Goal: Information Seeking & Learning: Learn about a topic

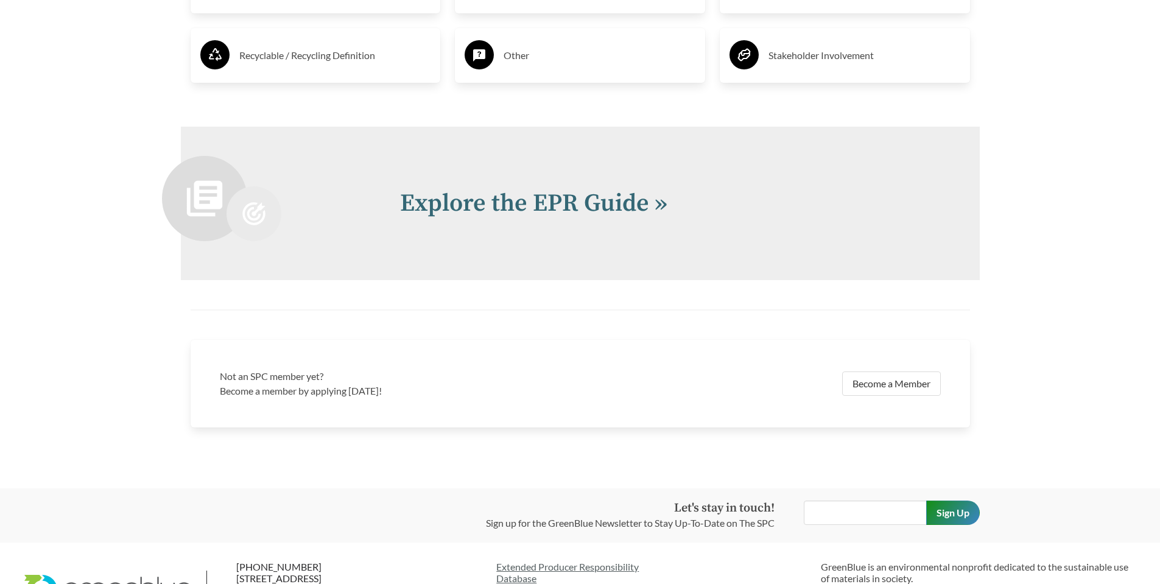
scroll to position [2617, 0]
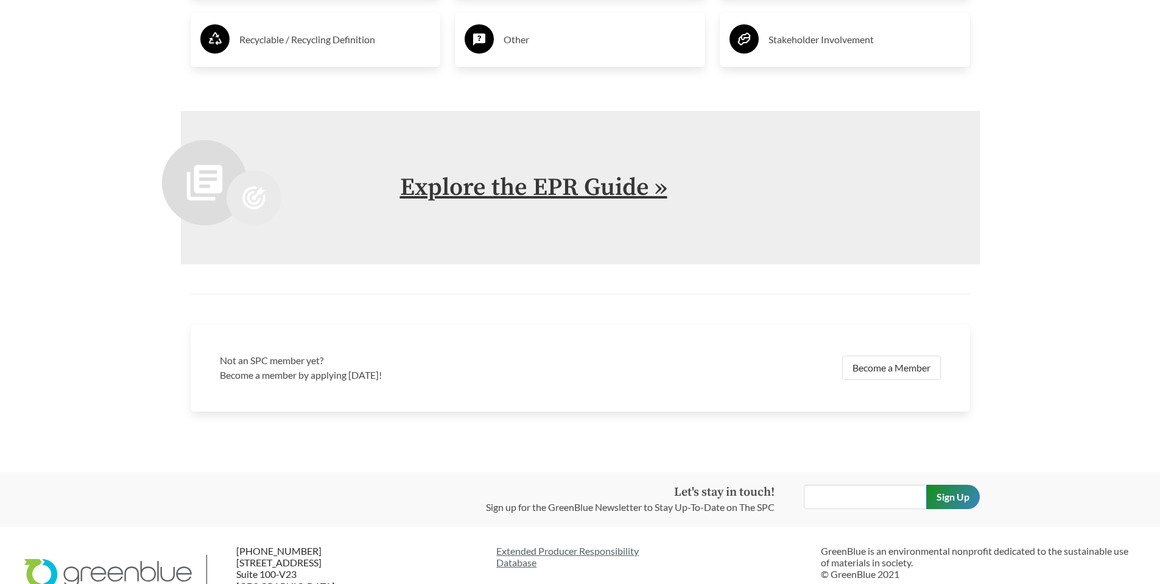
click at [468, 200] on link "Explore the EPR Guide »" at bounding box center [533, 187] width 267 height 30
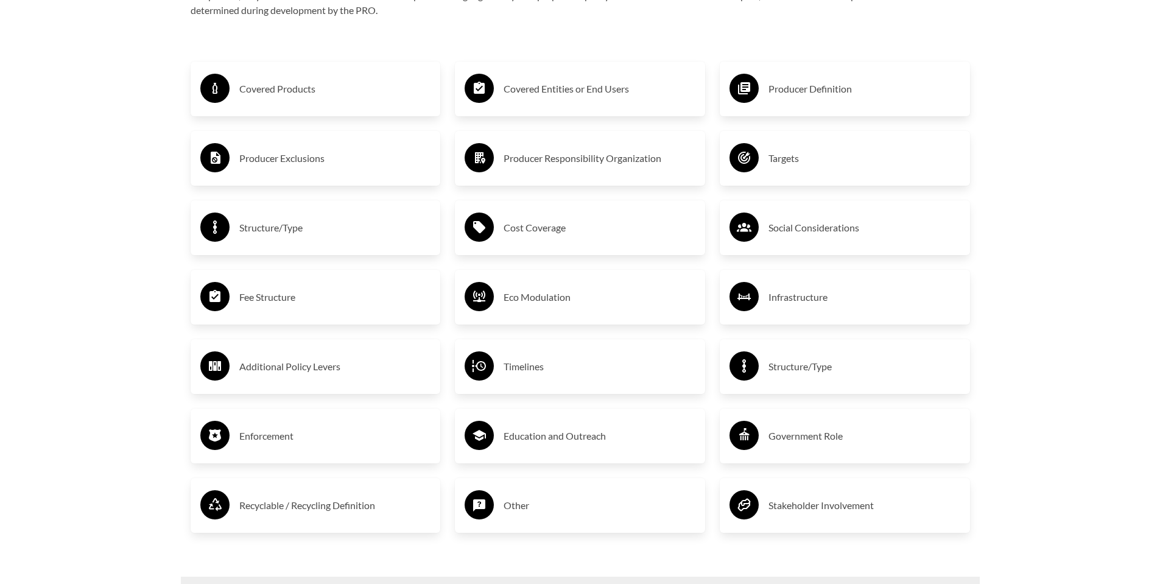
scroll to position [2130, 0]
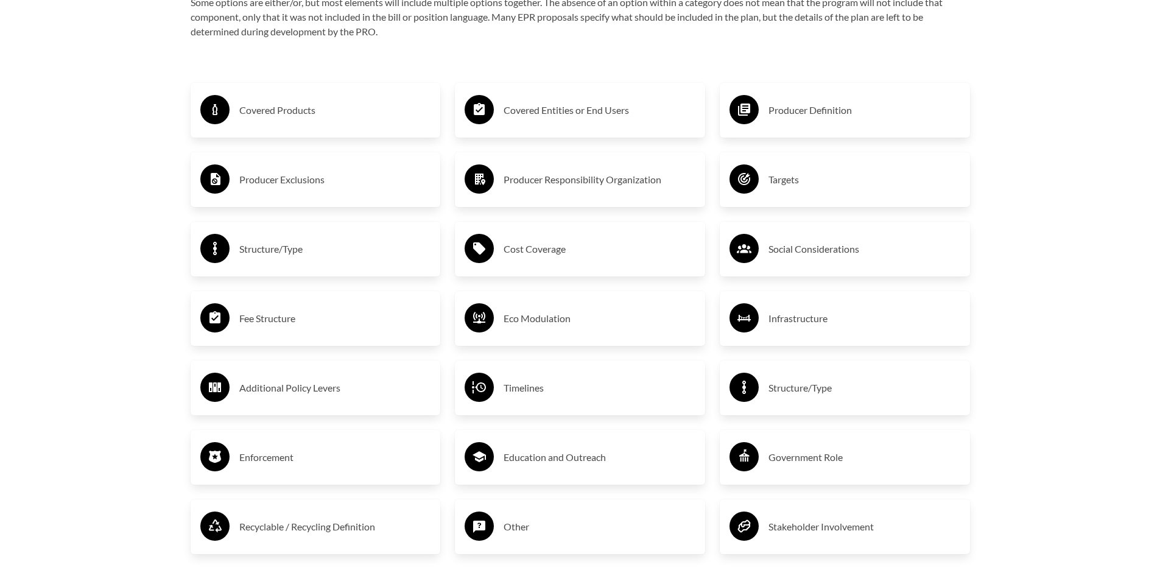
click at [350, 239] on div "Structure/Type" at bounding box center [315, 248] width 231 height 35
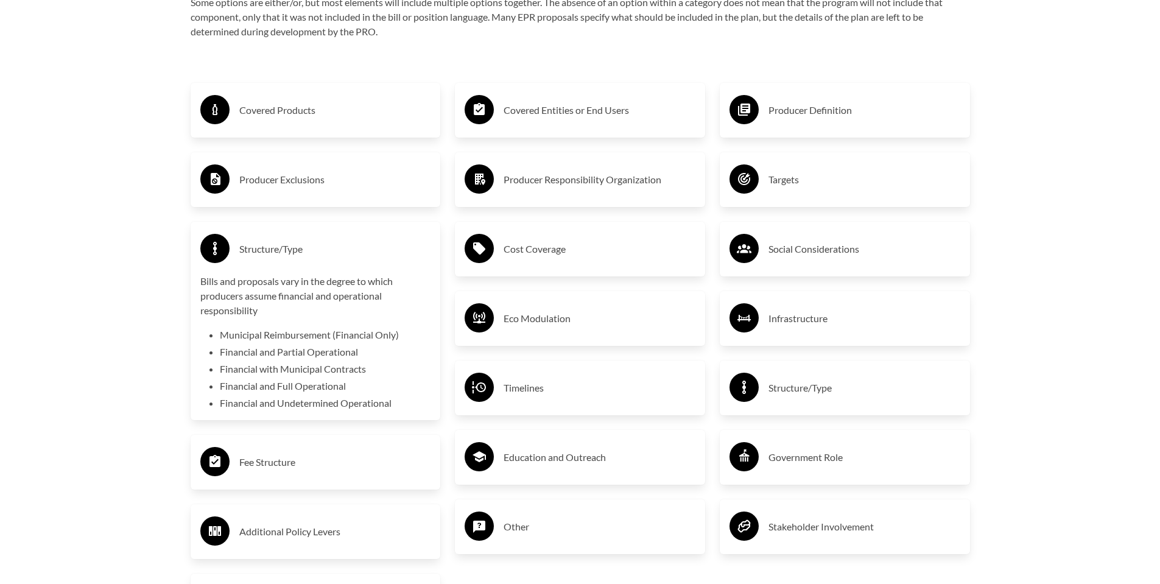
scroll to position [2313, 0]
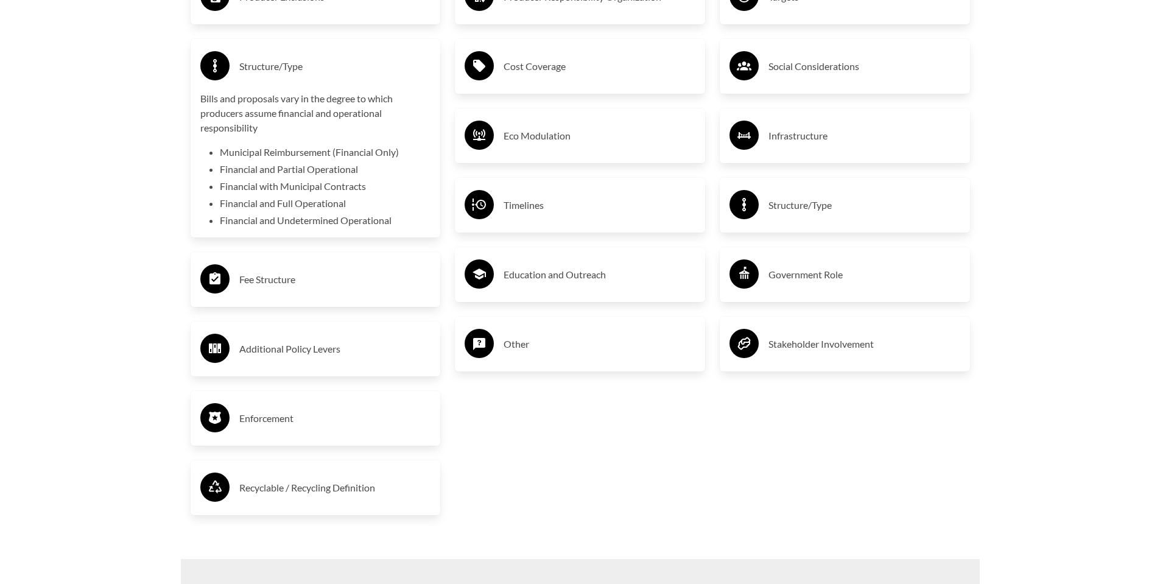
click at [306, 483] on h3 "Recyclable / Recycling Definition" at bounding box center [335, 487] width 192 height 19
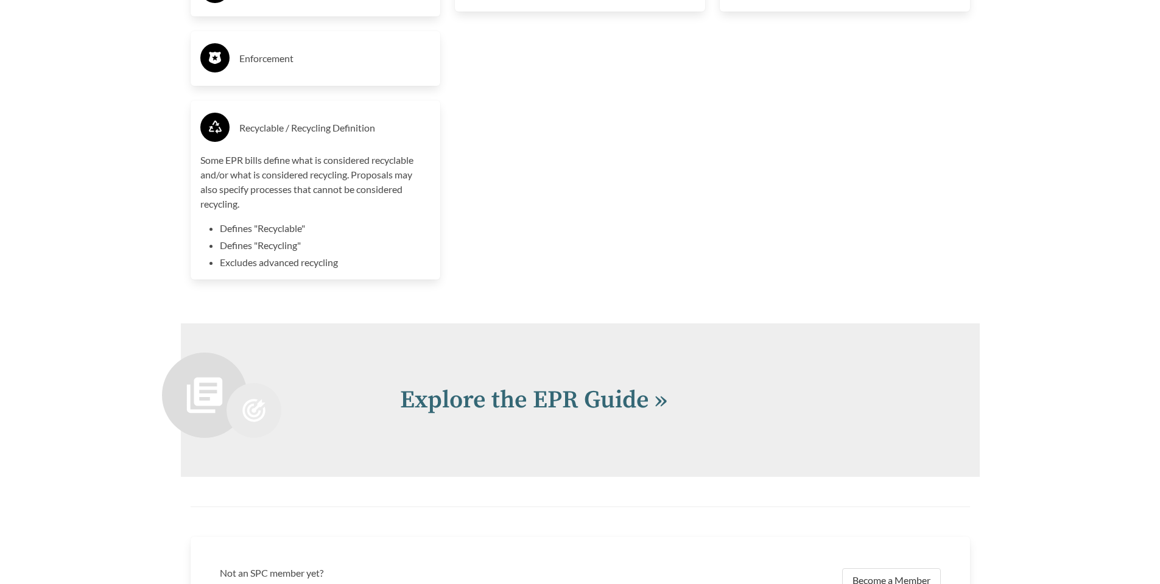
scroll to position [2800, 0]
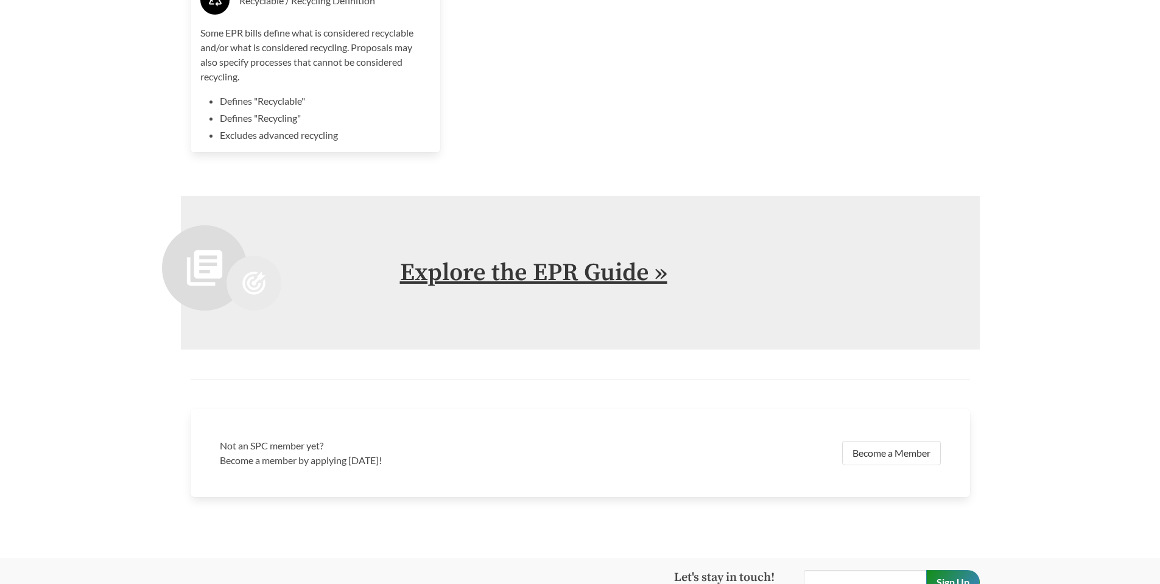
click at [573, 288] on link "Explore the EPR Guide »" at bounding box center [533, 272] width 267 height 30
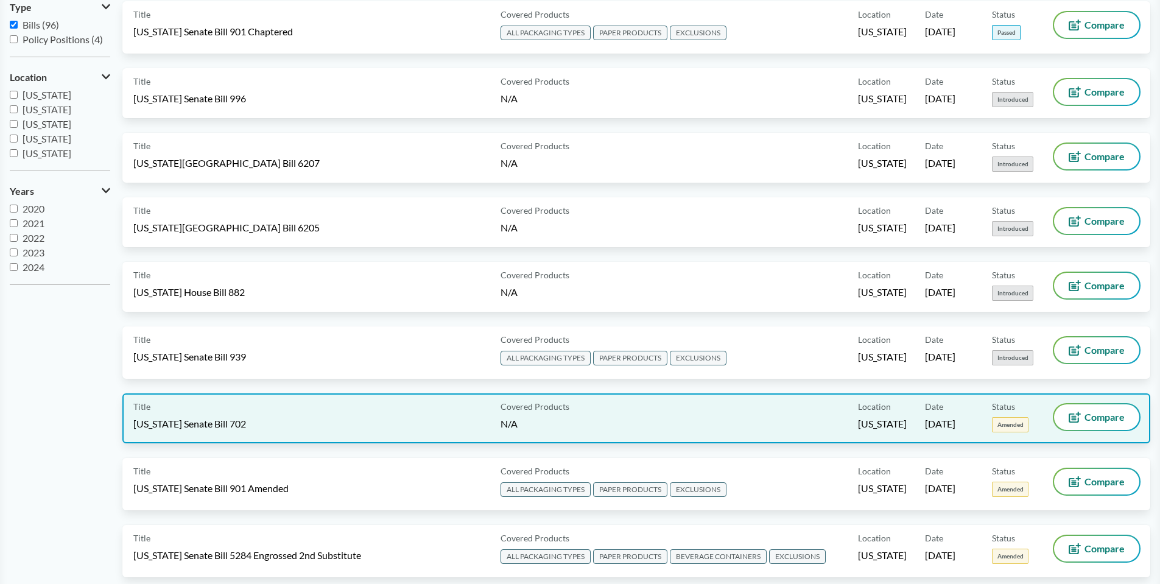
scroll to position [304, 0]
